Goal: Check status: Check status

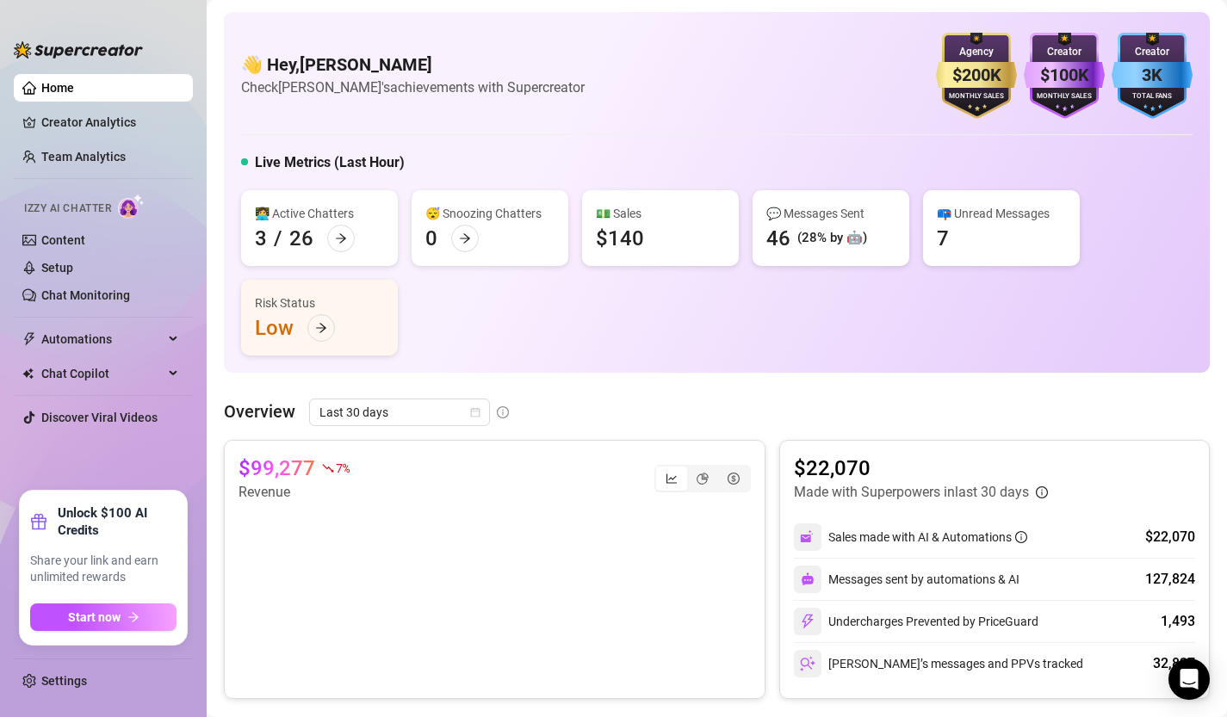
scroll to position [174, 0]
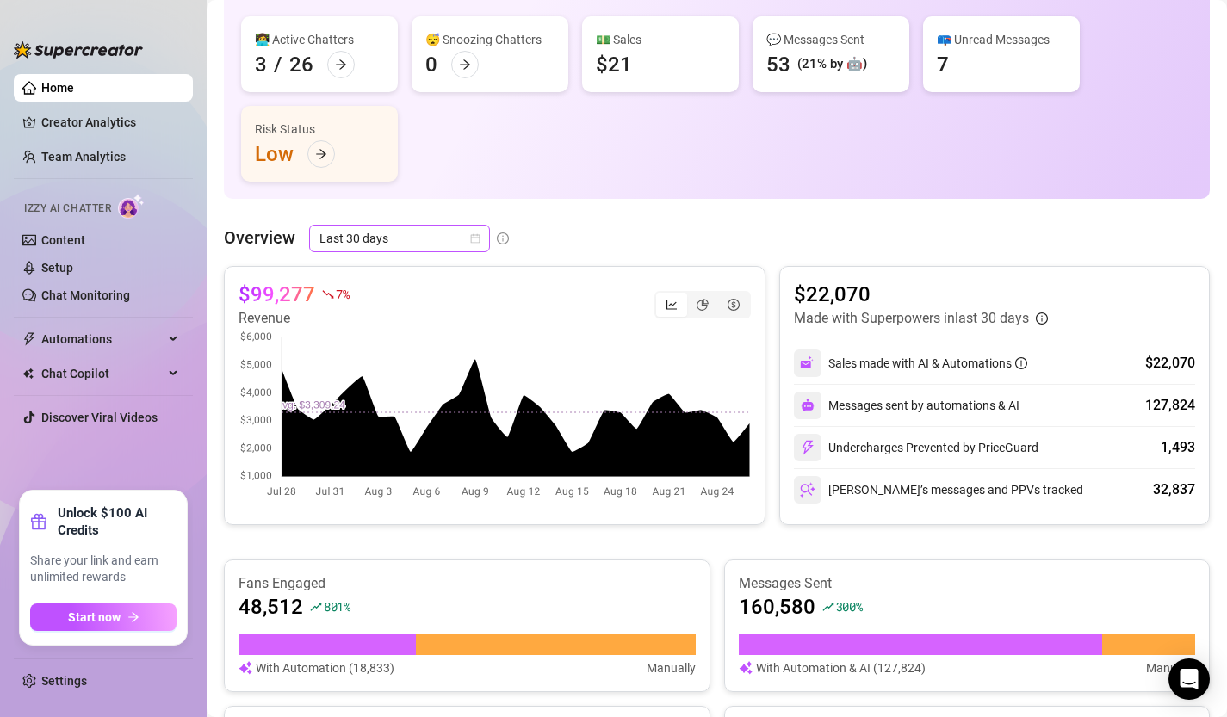
click at [477, 239] on icon "calendar" at bounding box center [475, 238] width 10 height 10
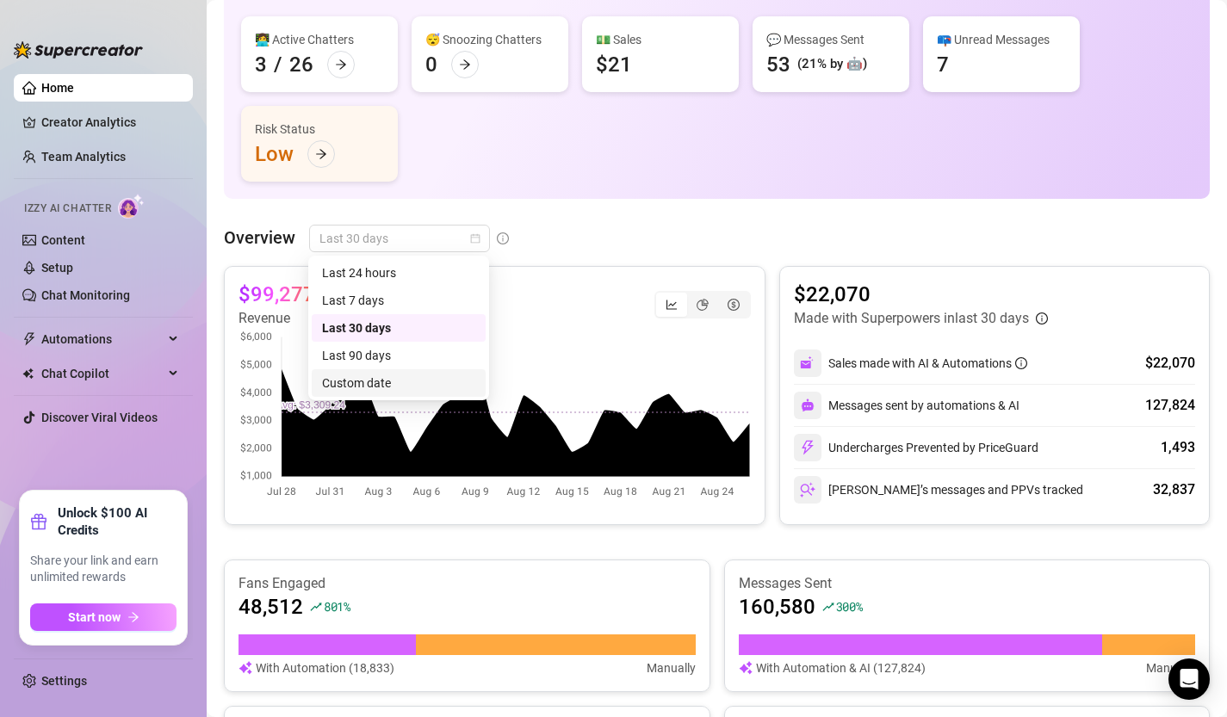
click at [433, 377] on div "Custom date" at bounding box center [398, 383] width 153 height 19
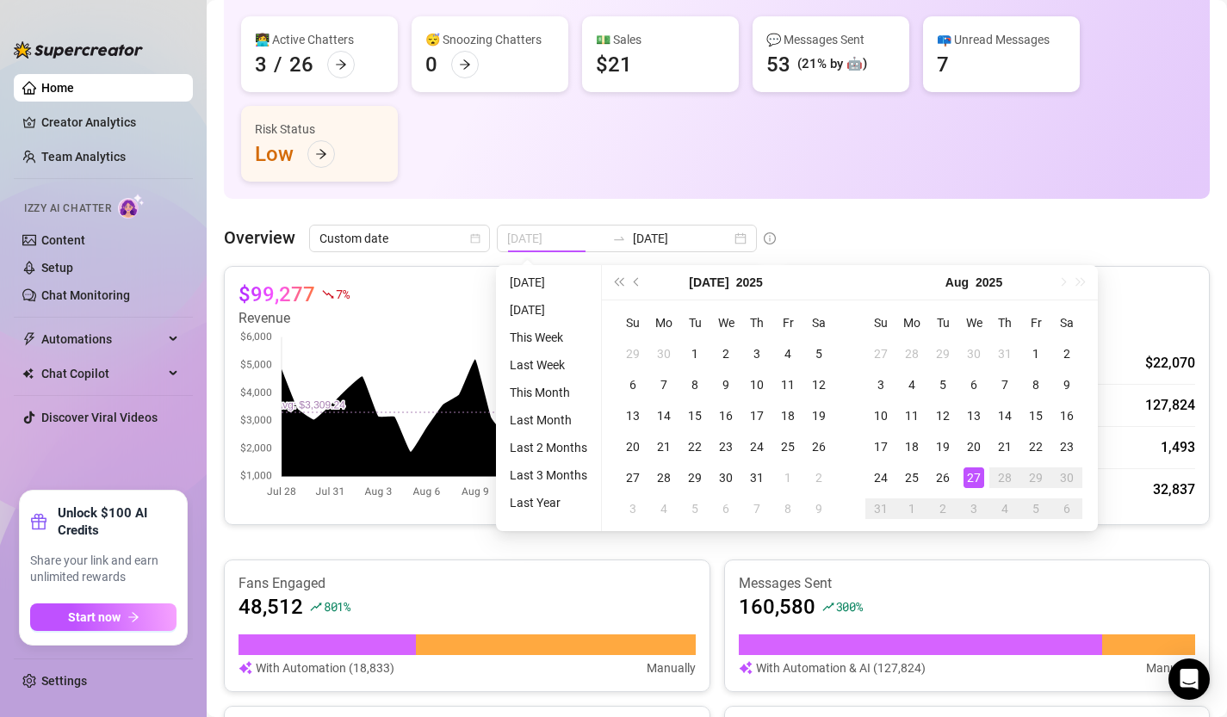
click at [977, 481] on div "27" at bounding box center [974, 478] width 21 height 21
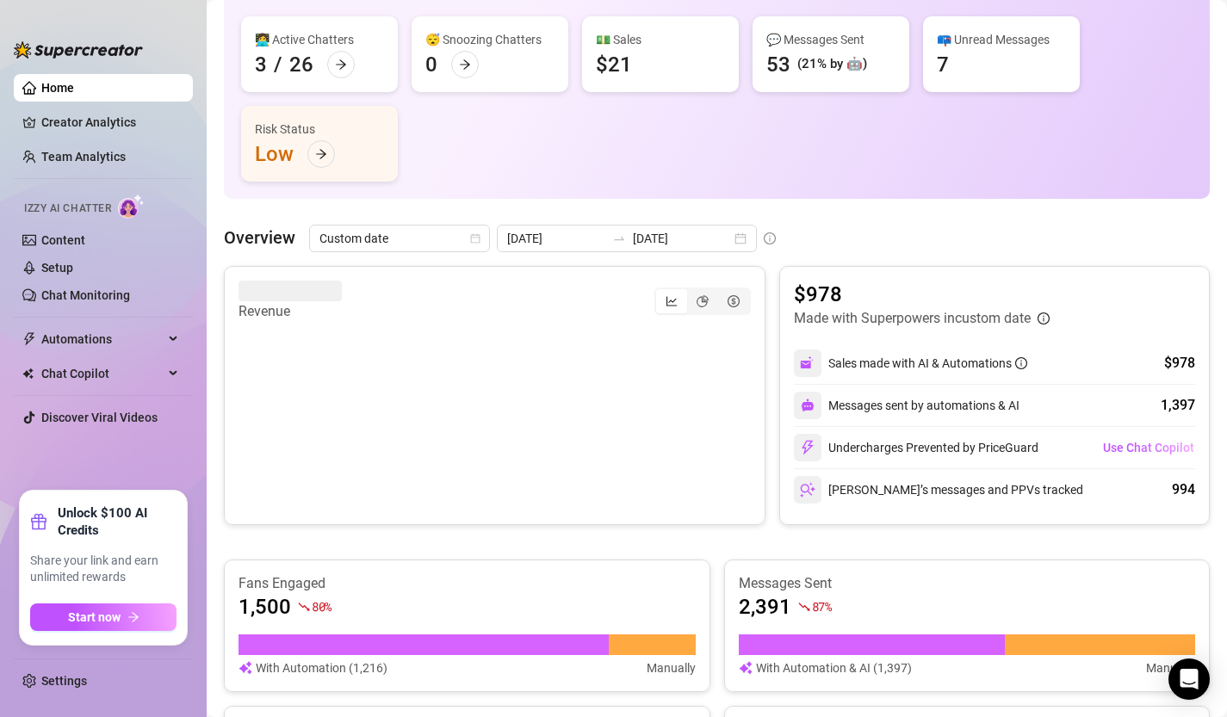
scroll to position [213, 0]
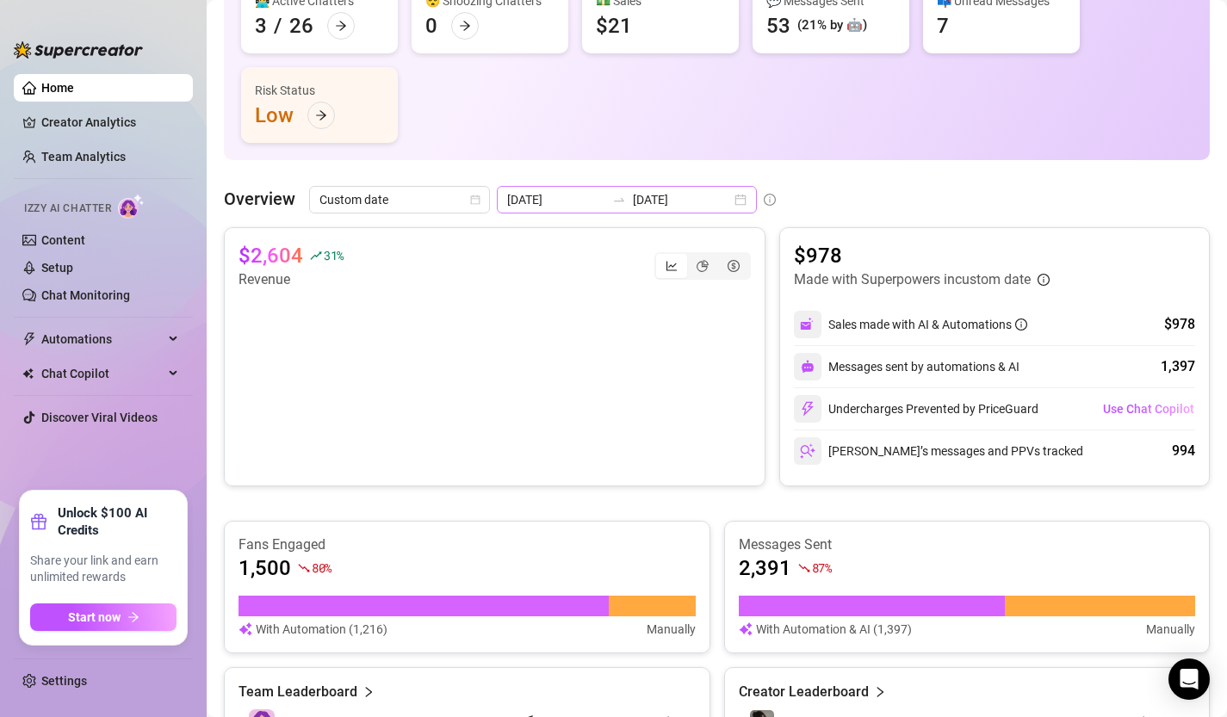
click at [699, 200] on div "[DATE] [DATE]" at bounding box center [627, 200] width 260 height 28
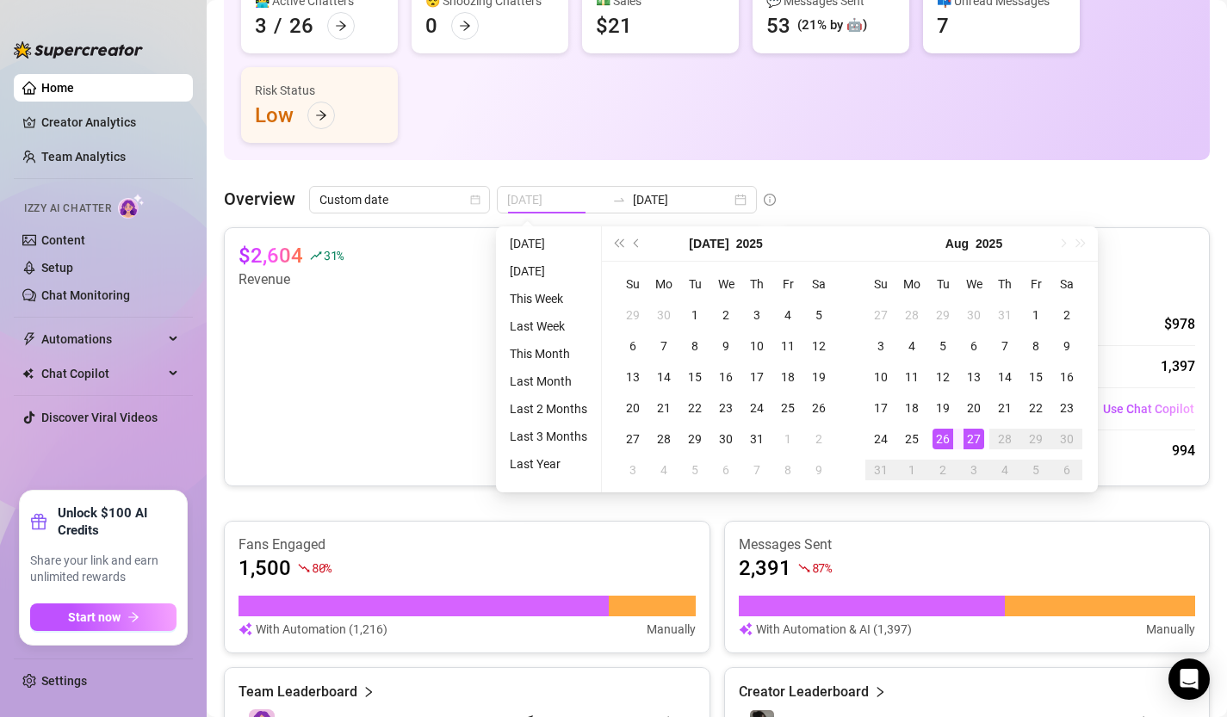
click at [945, 438] on div "26" at bounding box center [943, 439] width 21 height 21
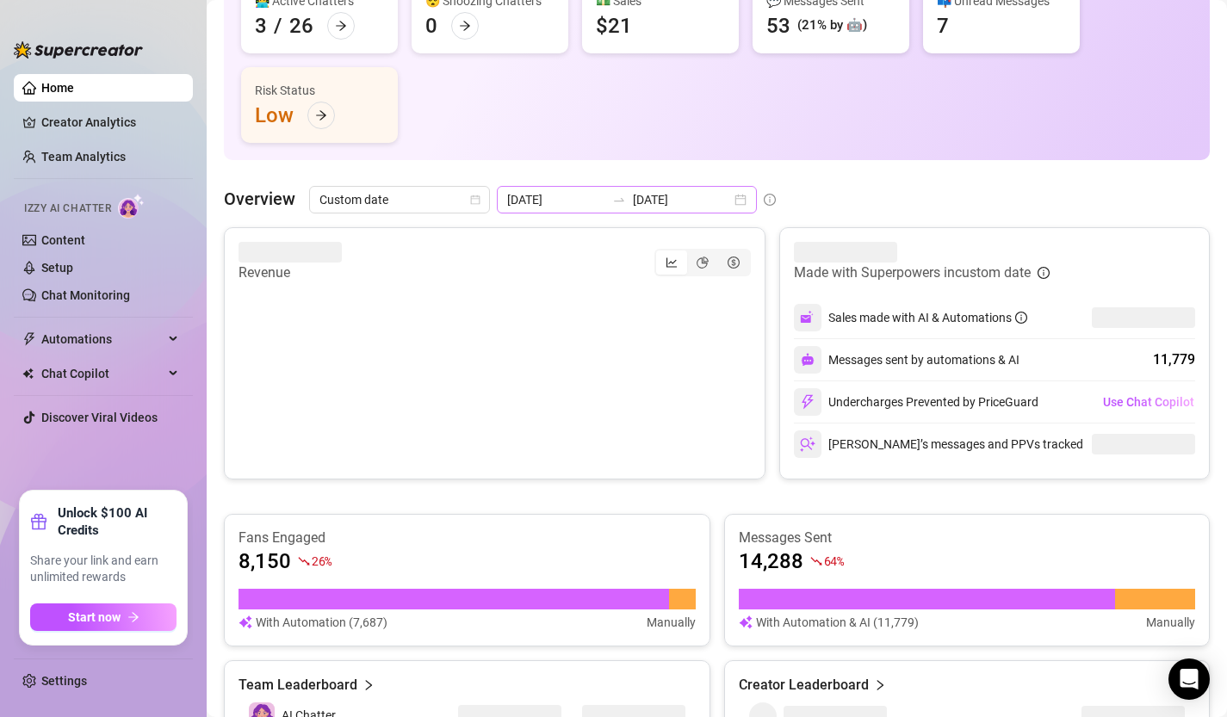
click at [706, 202] on div "[DATE] [DATE]" at bounding box center [627, 200] width 260 height 28
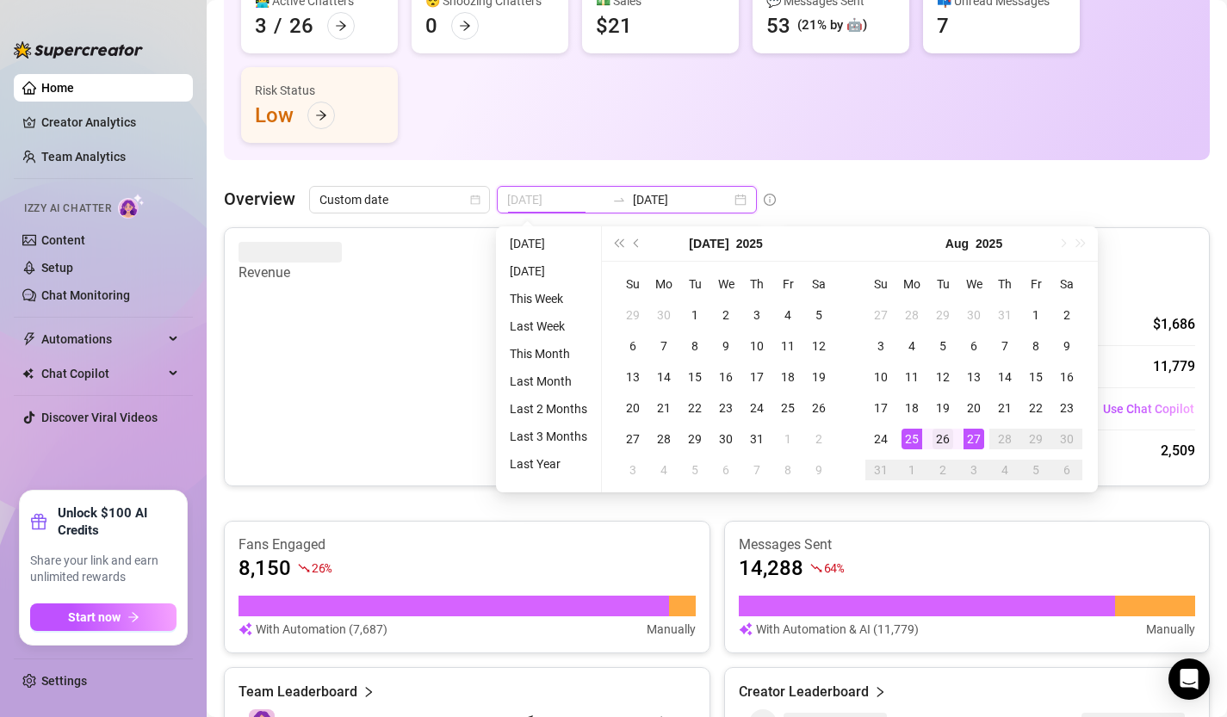
type input "[DATE]"
click at [942, 442] on div "26" at bounding box center [943, 439] width 21 height 21
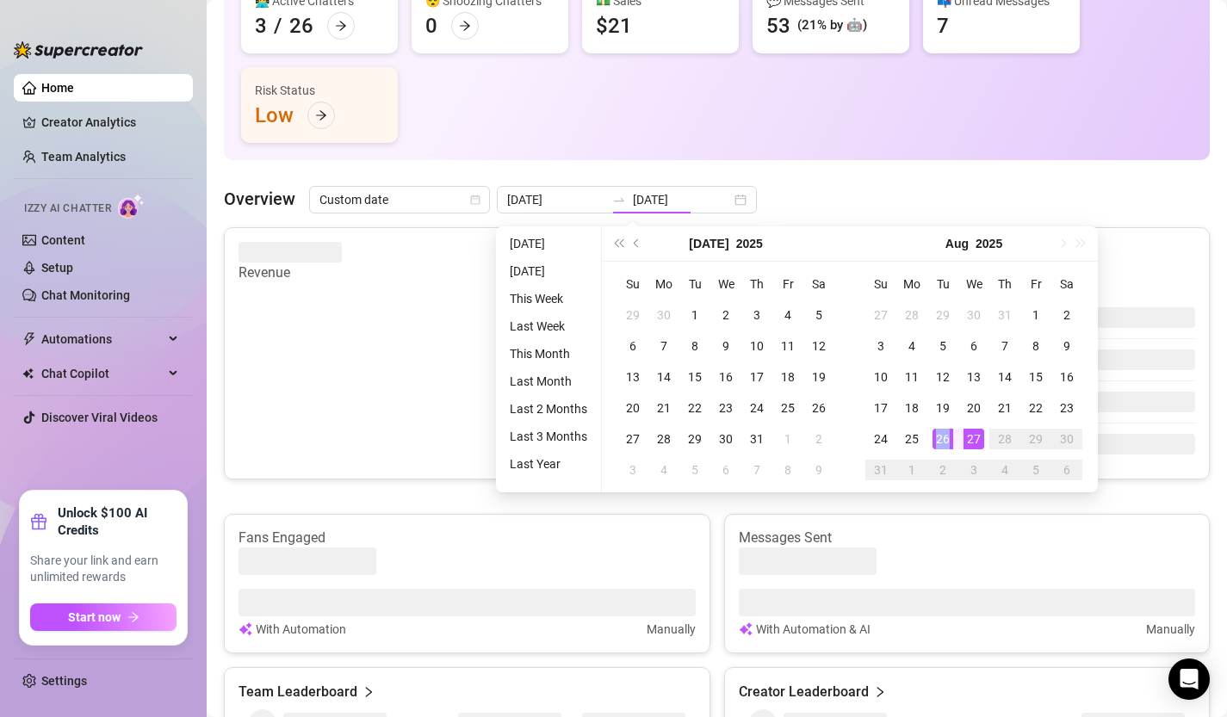
type input "[DATE]"
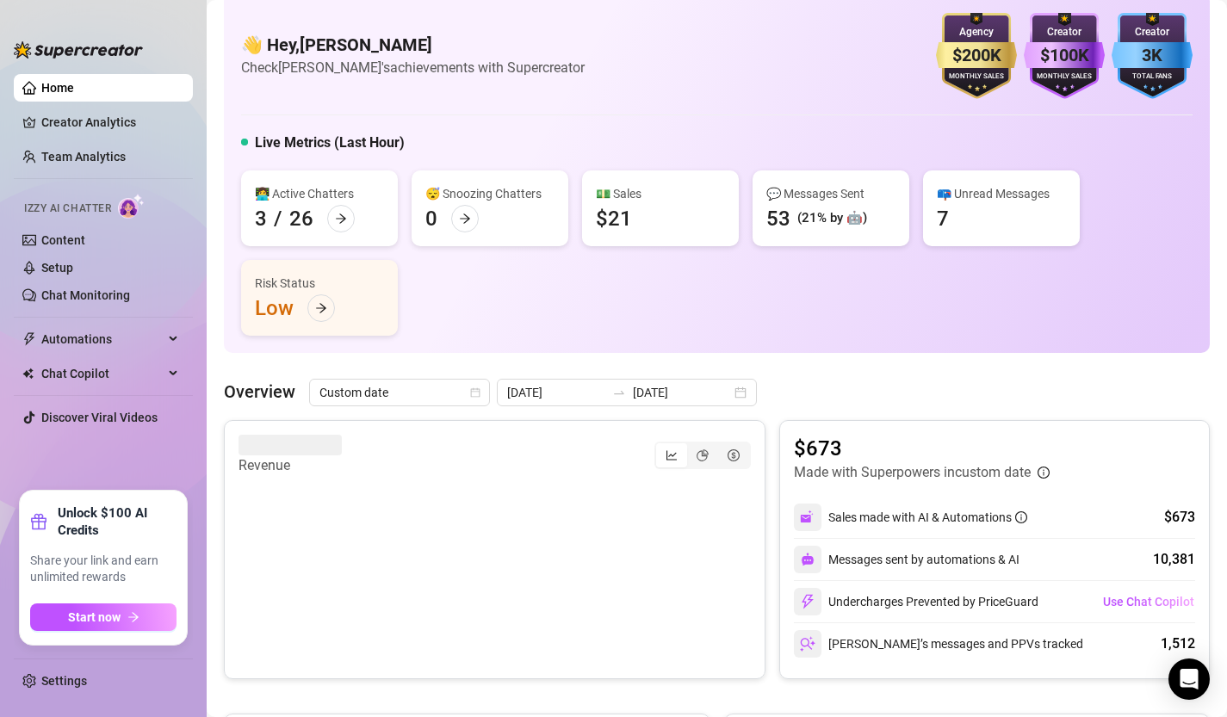
scroll to position [0, 0]
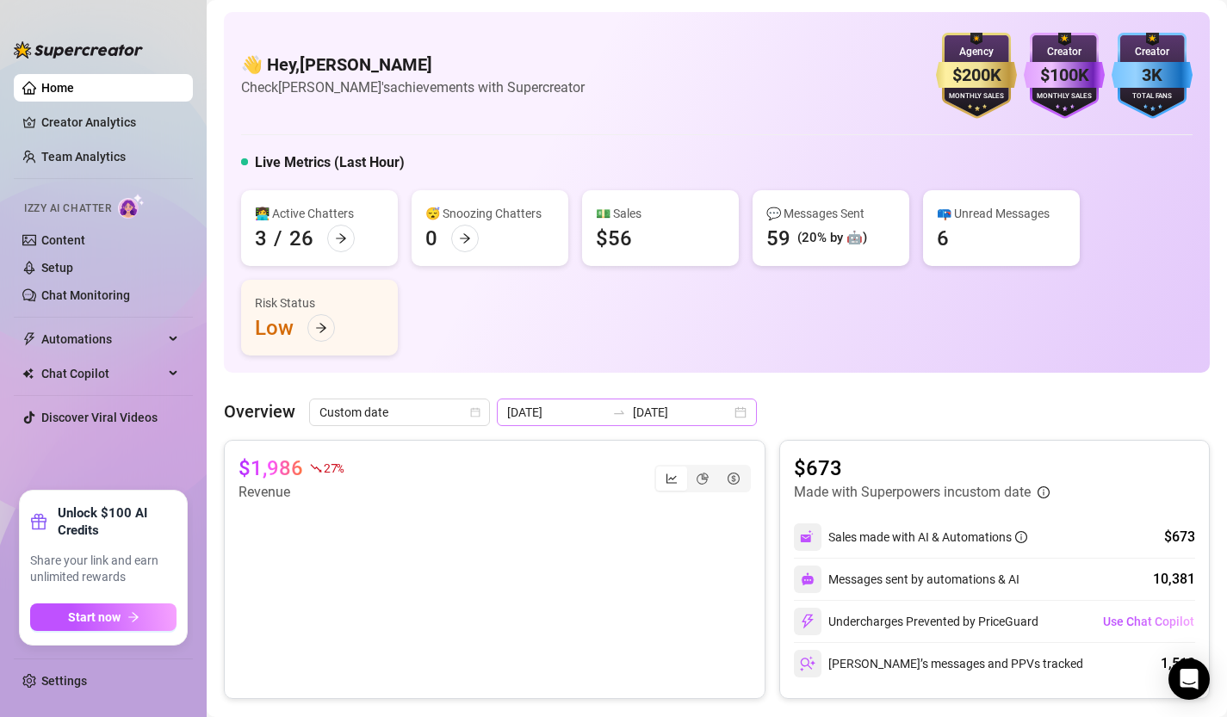
click at [704, 415] on div "[DATE] [DATE]" at bounding box center [627, 413] width 260 height 28
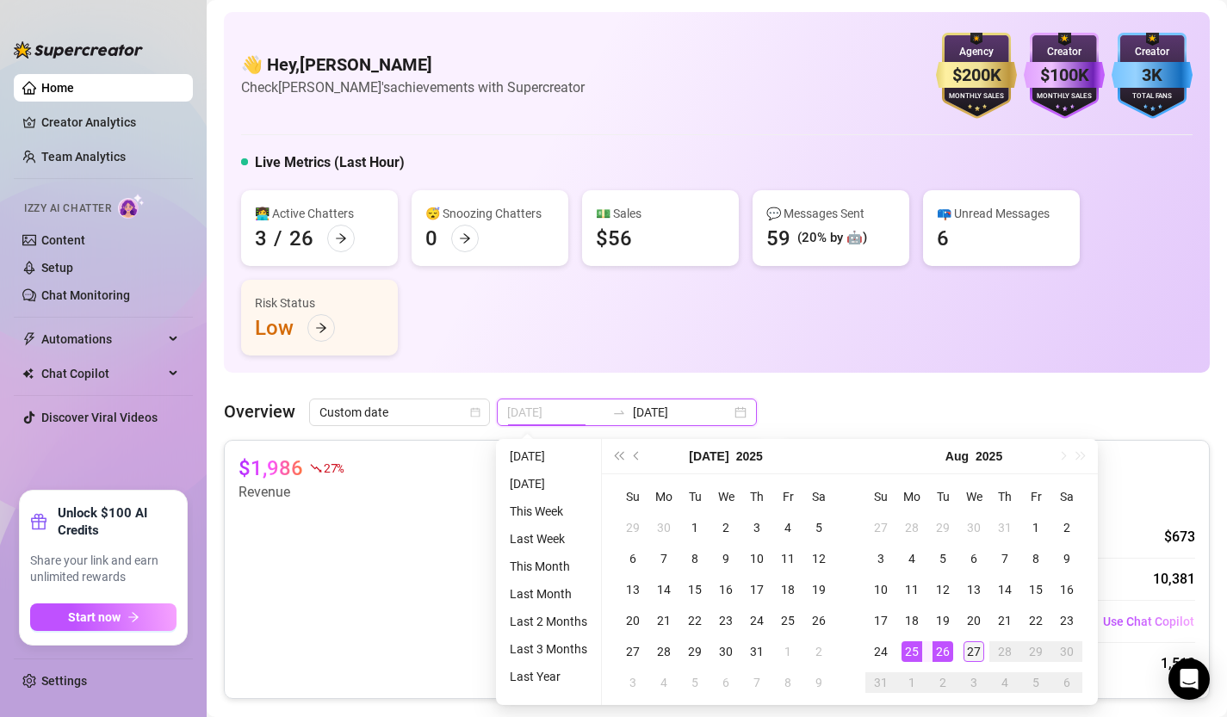
type input "[DATE]"
click at [976, 649] on div "27" at bounding box center [974, 652] width 21 height 21
type input "[DATE]"
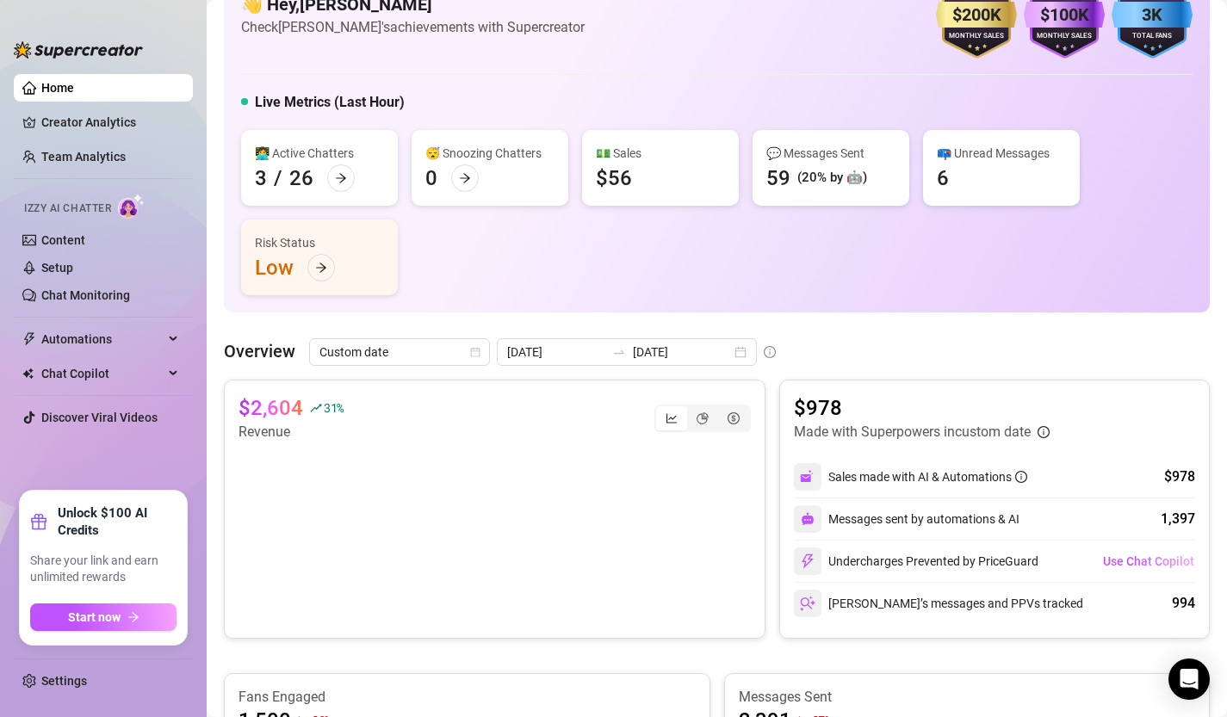
scroll to position [59, 0]
